Goal: Information Seeking & Learning: Learn about a topic

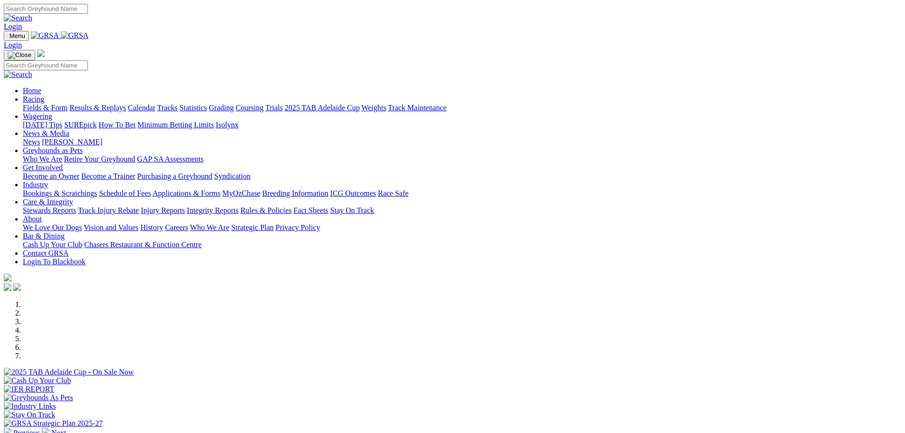
click at [44, 95] on link "Racing" at bounding box center [33, 99] width 21 height 8
click at [126, 104] on link "Results & Replays" at bounding box center [97, 108] width 57 height 8
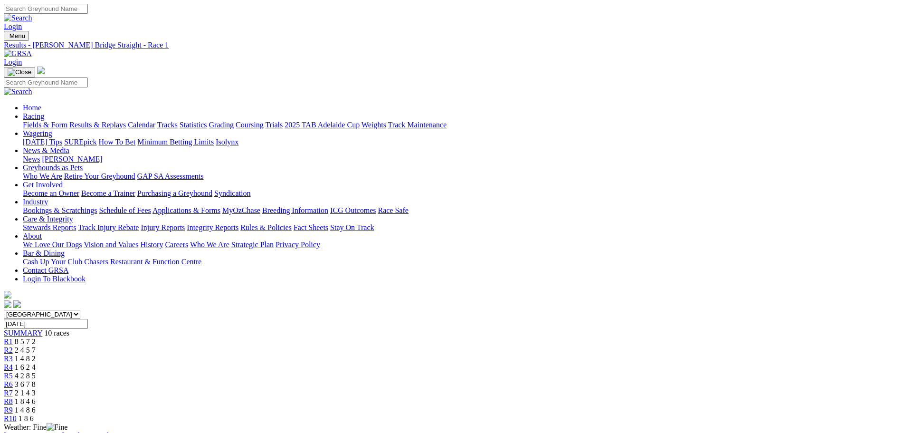
click at [306, 346] on div "R2 2 4 5 7" at bounding box center [452, 350] width 897 height 9
click at [13, 354] on span "R3" at bounding box center [8, 358] width 9 height 8
click at [13, 363] on link "R4" at bounding box center [8, 367] width 9 height 8
click at [465, 371] on div "R5 4 2 8 5" at bounding box center [452, 375] width 897 height 9
click at [517, 380] on div "R6 3 6 7 8" at bounding box center [452, 384] width 897 height 9
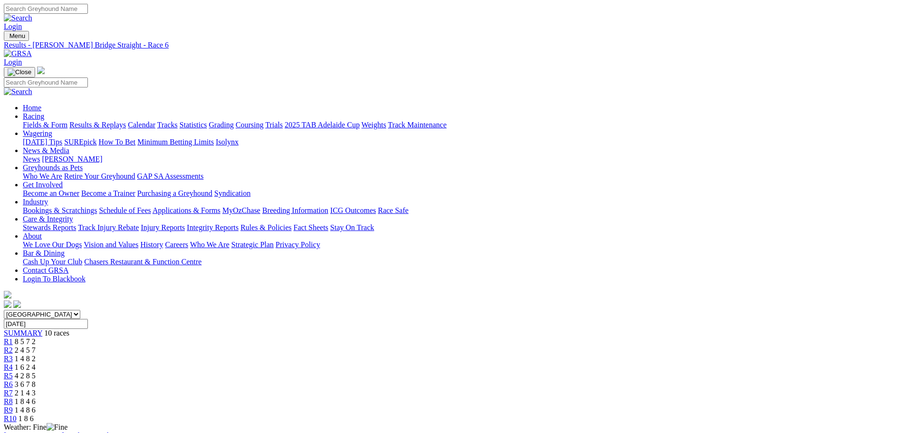
click at [126, 121] on link "Results & Replays" at bounding box center [97, 125] width 57 height 8
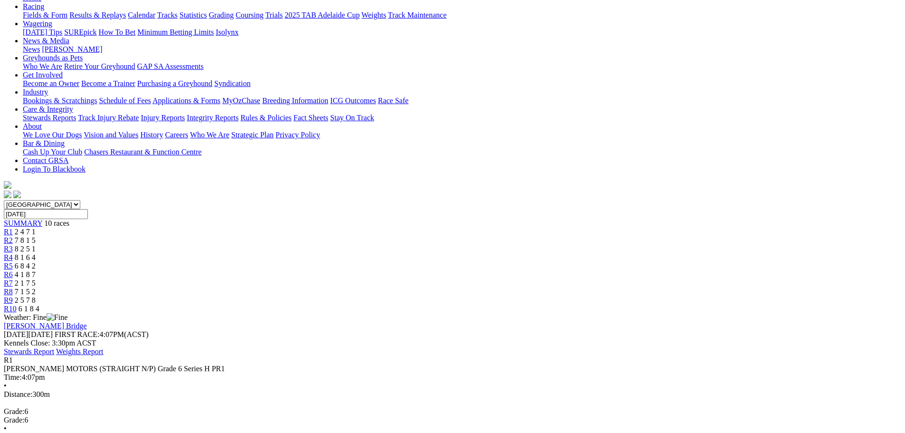
scroll to position [95, 0]
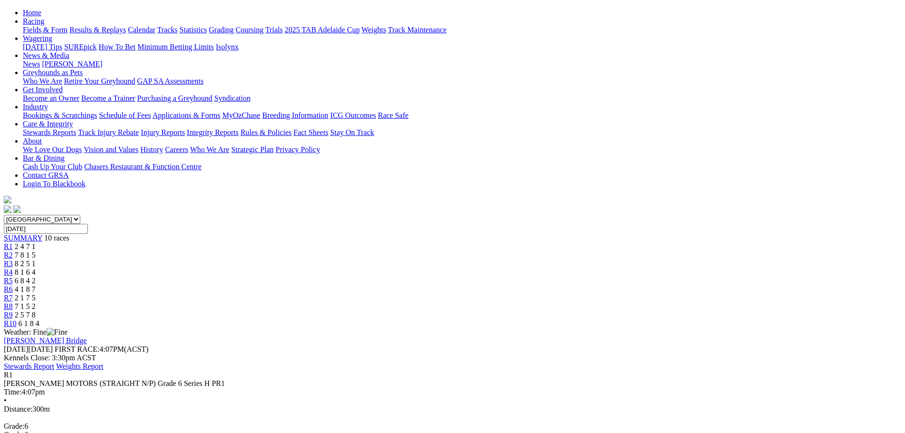
click at [36, 251] on span "7 8 1 5" at bounding box center [25, 255] width 21 height 8
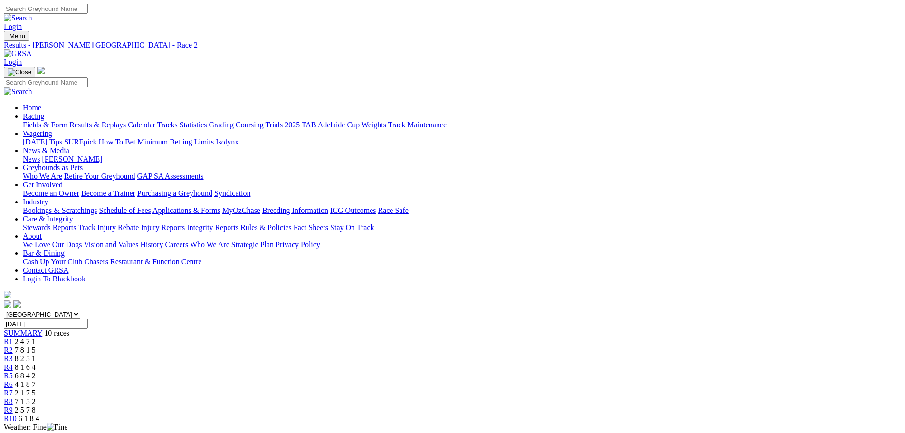
click at [357, 354] on div "R3 8 2 5 1" at bounding box center [452, 358] width 897 height 9
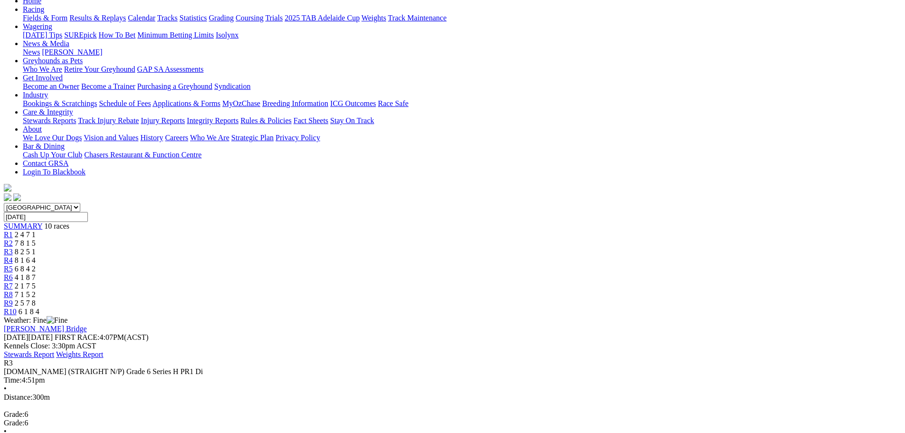
scroll to position [142, 0]
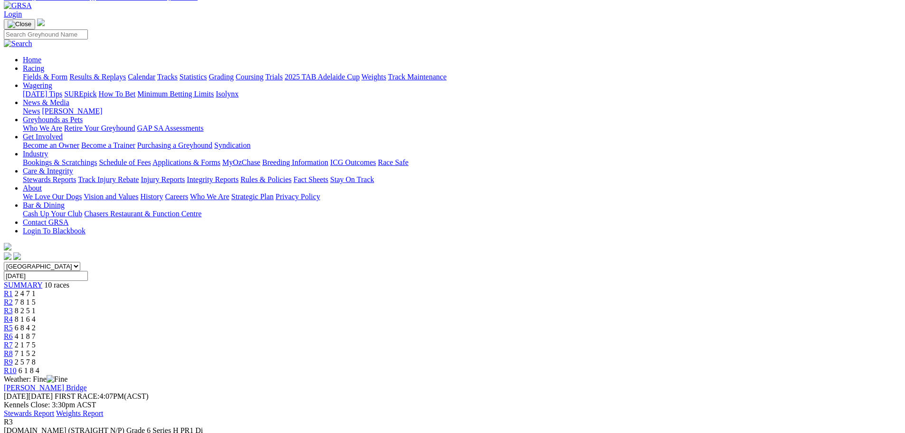
scroll to position [47, 0]
click at [13, 315] on span "R4" at bounding box center [8, 319] width 9 height 8
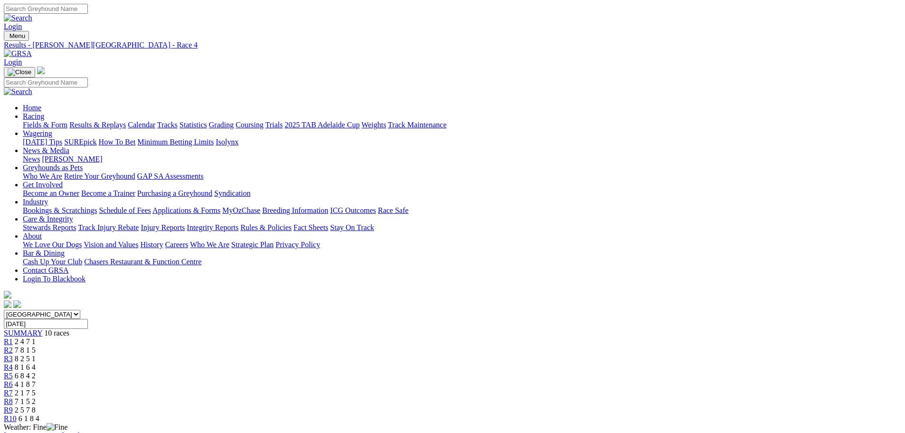
click at [13, 371] on span "R5" at bounding box center [8, 375] width 9 height 8
click at [13, 380] on span "R6" at bounding box center [8, 384] width 9 height 8
click at [563, 389] on div "R7 2 1 7 5" at bounding box center [452, 393] width 897 height 9
click at [36, 397] on span "7 1 5 2" at bounding box center [25, 401] width 21 height 8
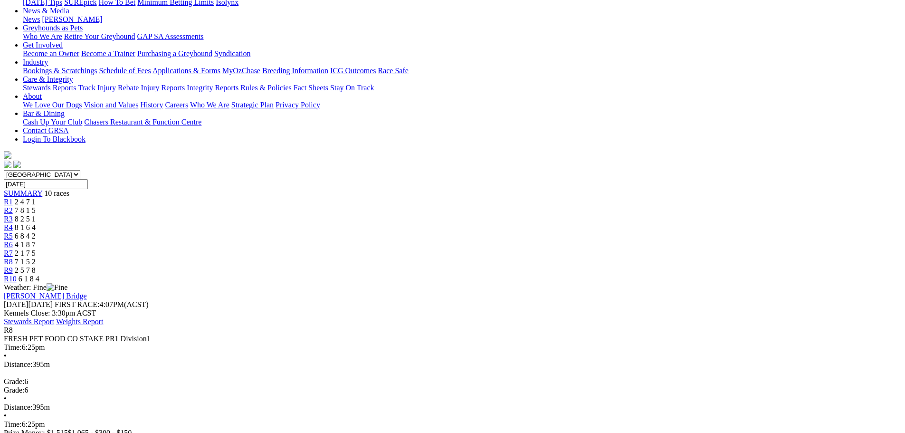
scroll to position [142, 0]
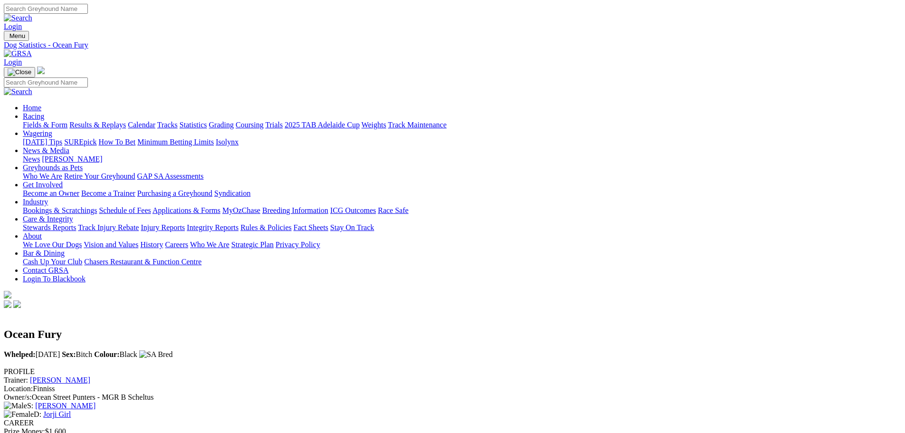
click at [67, 121] on link "Fields & Form" at bounding box center [45, 125] width 45 height 8
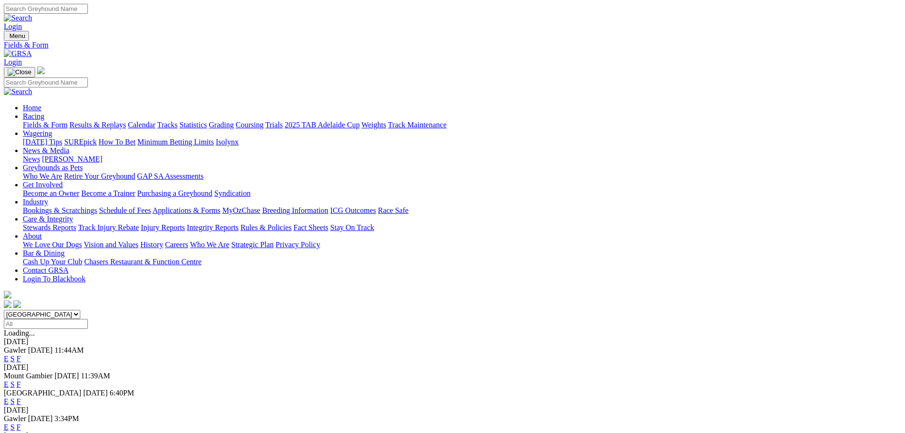
click at [67, 121] on link "Fields & Form" at bounding box center [45, 125] width 45 height 8
click at [21, 397] on link "F" at bounding box center [19, 401] width 4 height 8
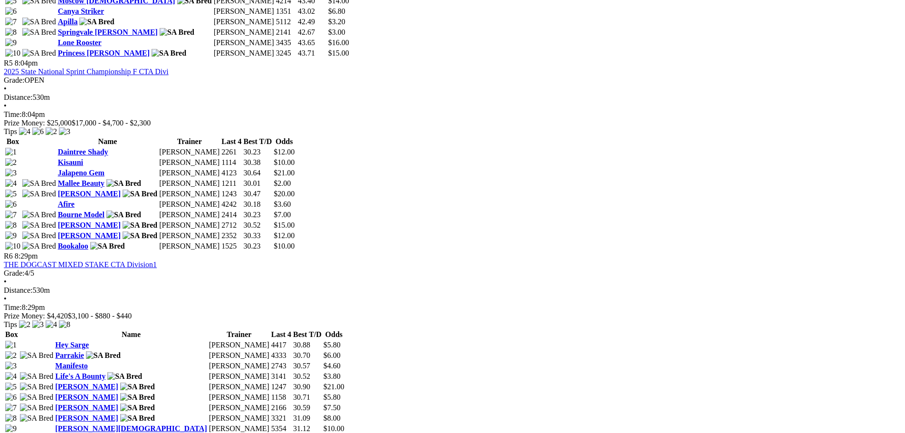
scroll to position [1140, 0]
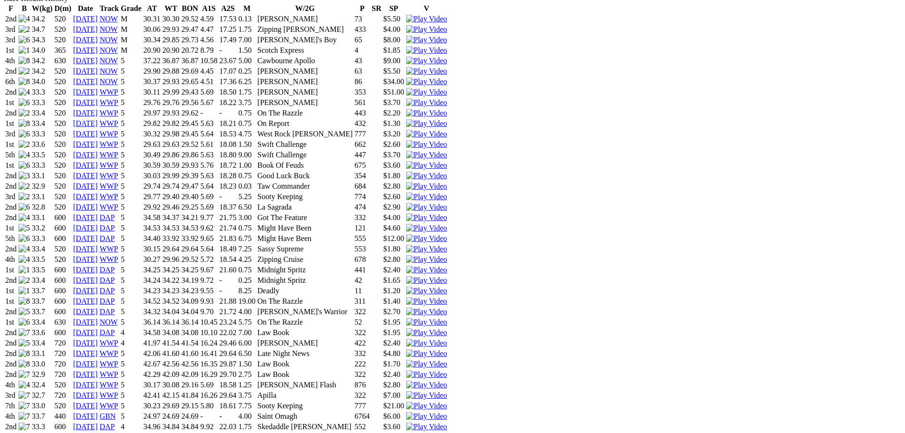
scroll to position [712, 0]
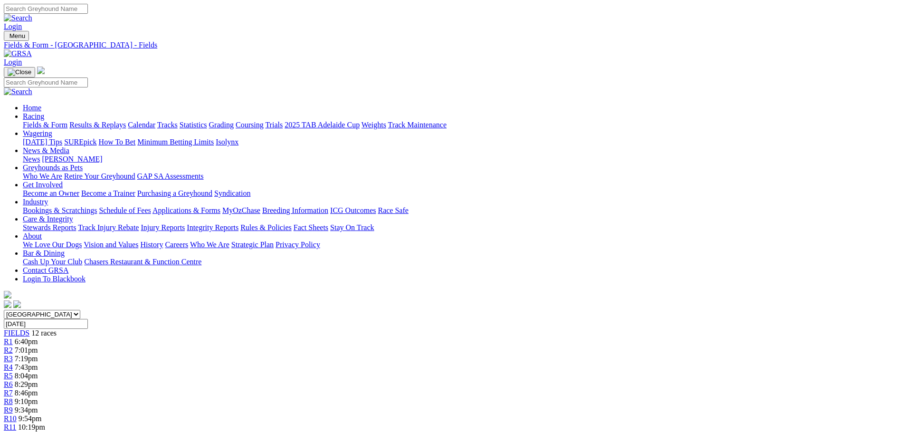
click at [42, 414] on span "9:54pm" at bounding box center [30, 418] width 23 height 8
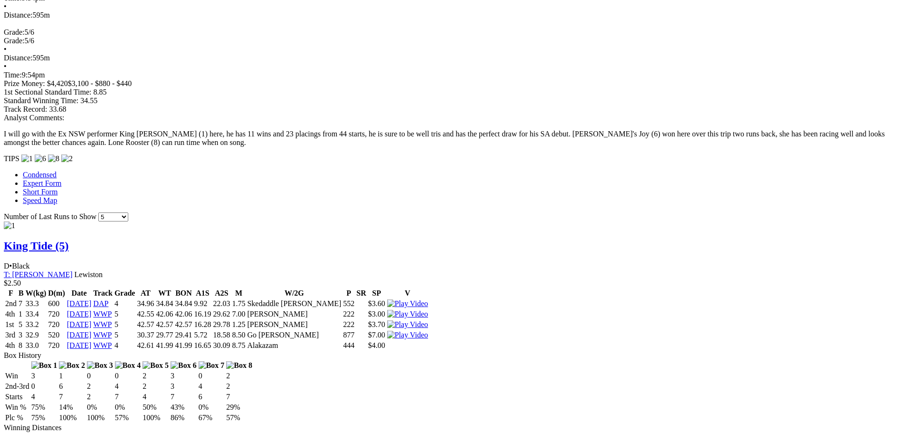
scroll to position [570, 0]
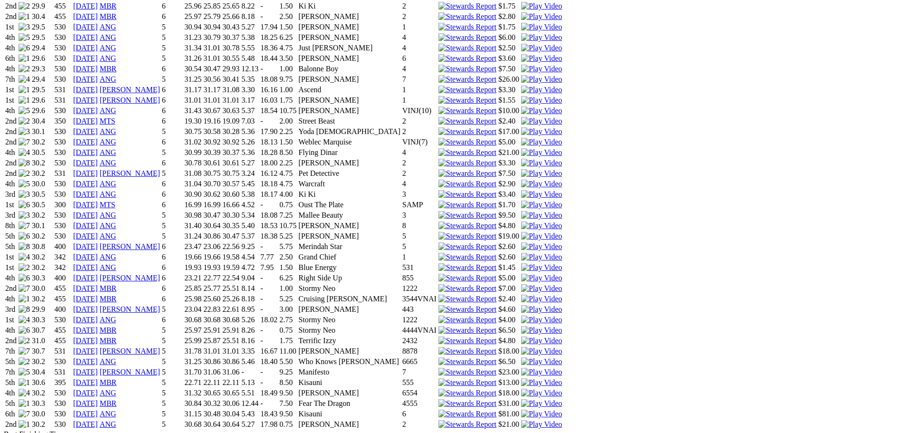
scroll to position [855, 0]
